Goal: Task Accomplishment & Management: Manage account settings

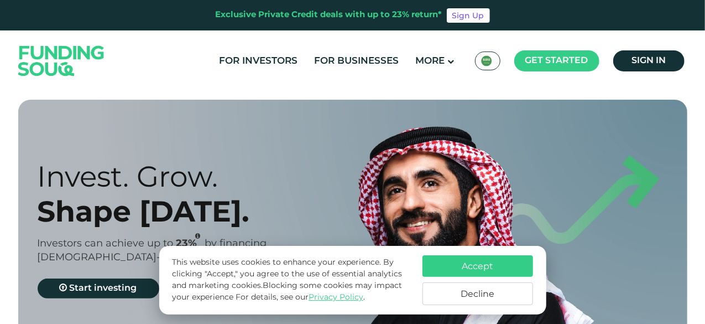
click at [486, 62] on img at bounding box center [486, 60] width 11 height 11
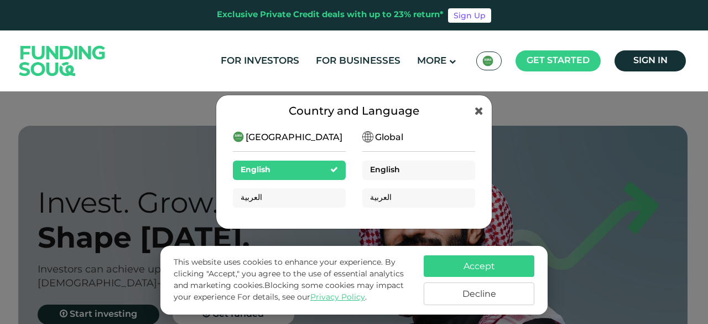
click at [415, 165] on div "English" at bounding box center [418, 169] width 113 height 19
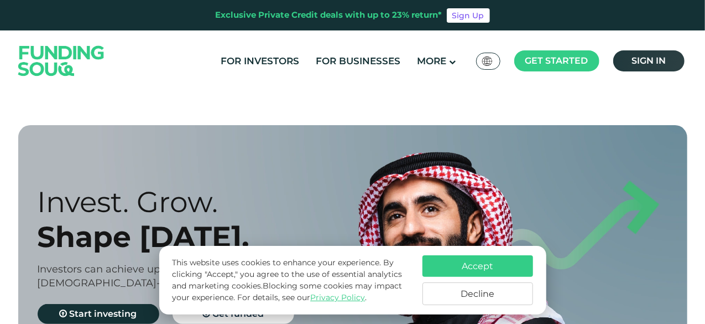
click at [631, 60] on link "Sign in" at bounding box center [648, 60] width 71 height 21
